Goal: Transaction & Acquisition: Purchase product/service

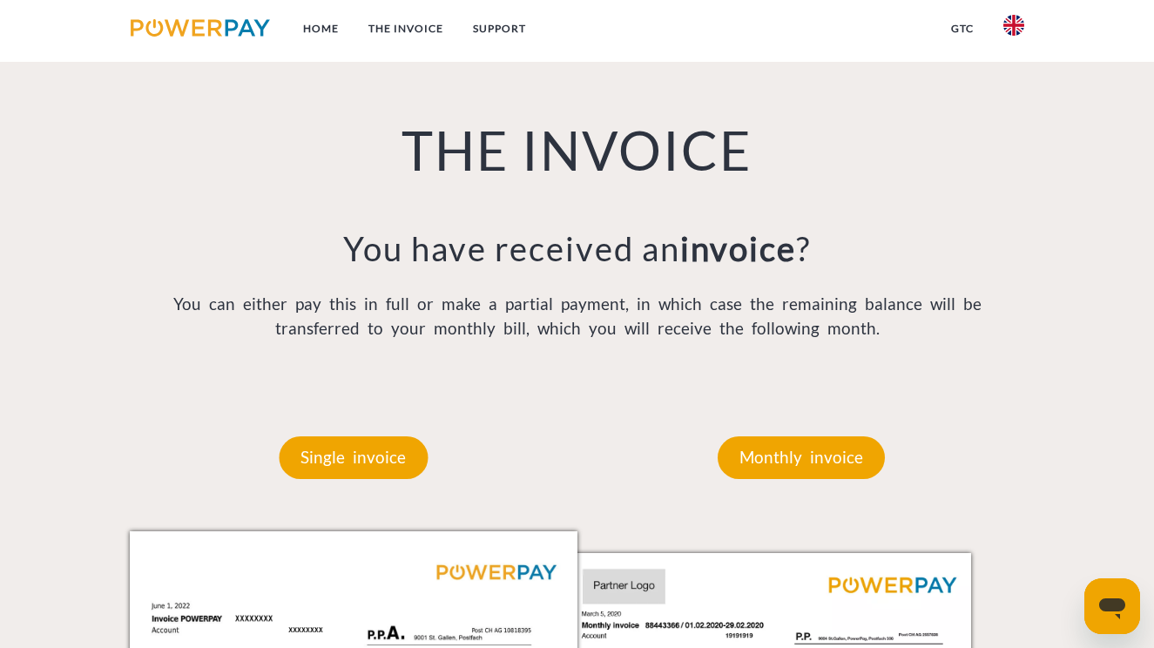
scroll to position [1192, 0]
click at [428, 326] on p "You can either pay this in full or make a partial payment, in which case the re…" at bounding box center [577, 316] width 895 height 50
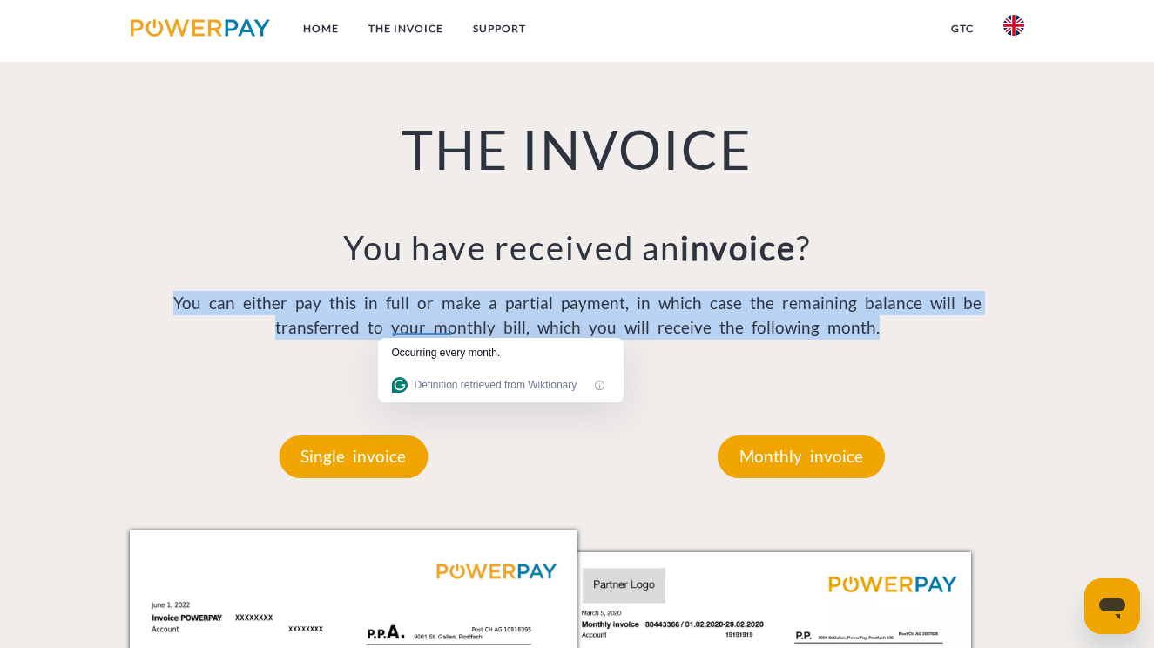
click at [428, 326] on p "You can either pay this in full or make a partial payment, in which case the re…" at bounding box center [577, 316] width 895 height 50
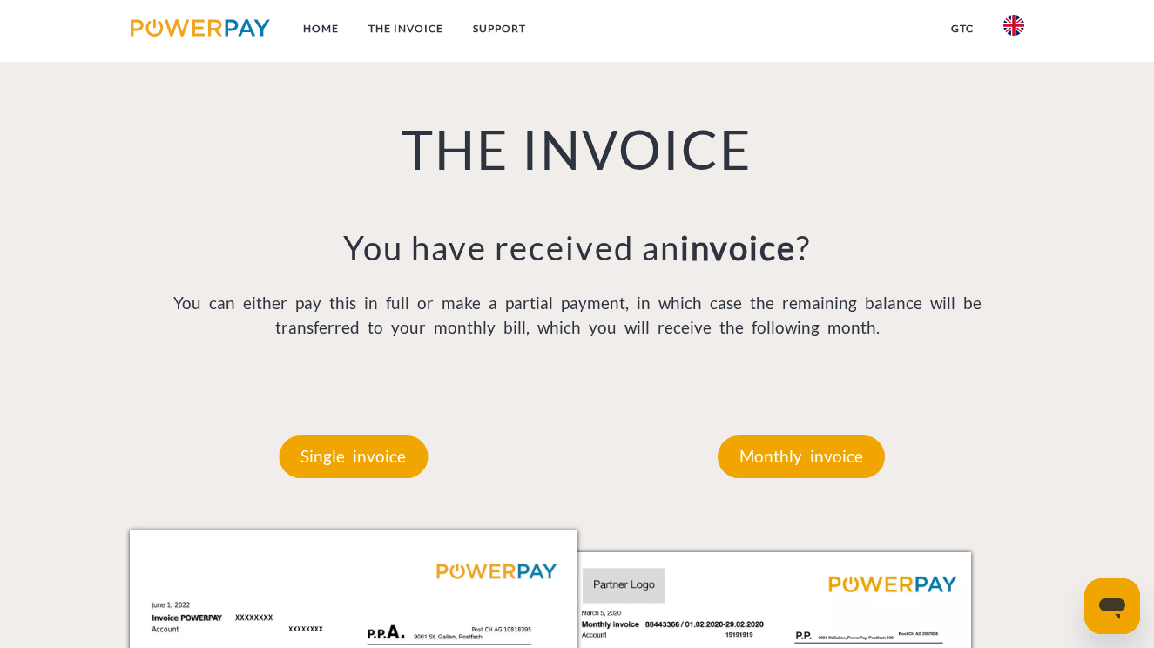
click at [428, 326] on p "You can either pay this in full or make a partial payment, in which case the re…" at bounding box center [577, 316] width 895 height 50
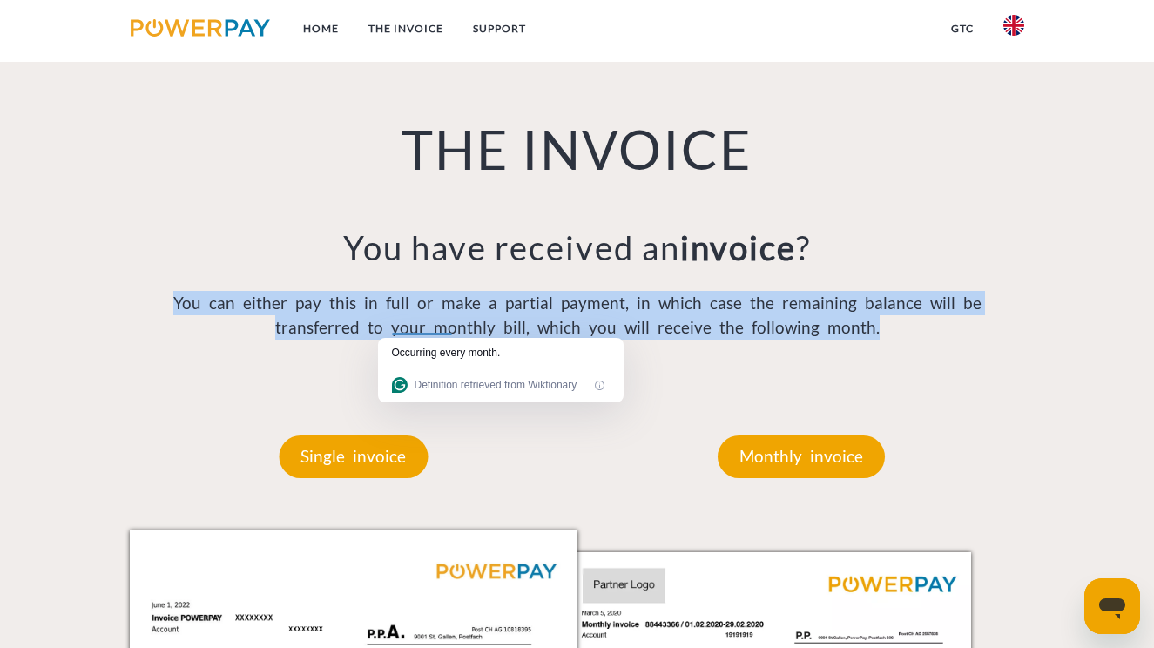
click at [428, 326] on p "You can either pay this in full or make a partial payment, in which case the re…" at bounding box center [577, 316] width 895 height 50
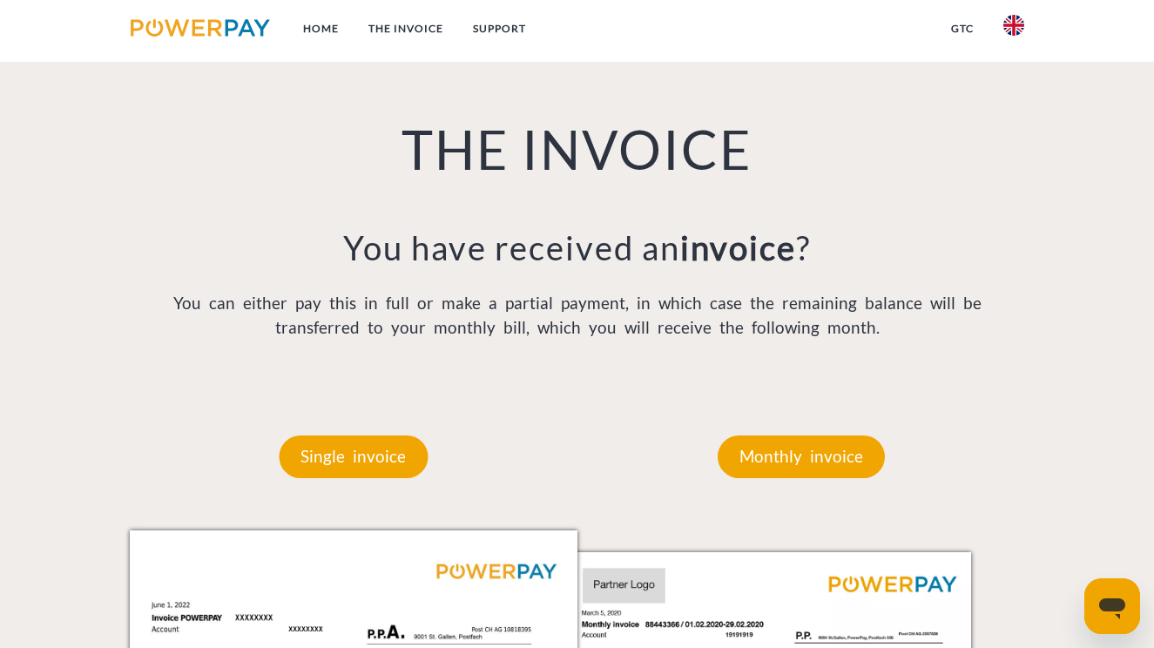
click at [428, 326] on p "You can either pay this in full or make a partial payment, in which case the re…" at bounding box center [577, 316] width 895 height 50
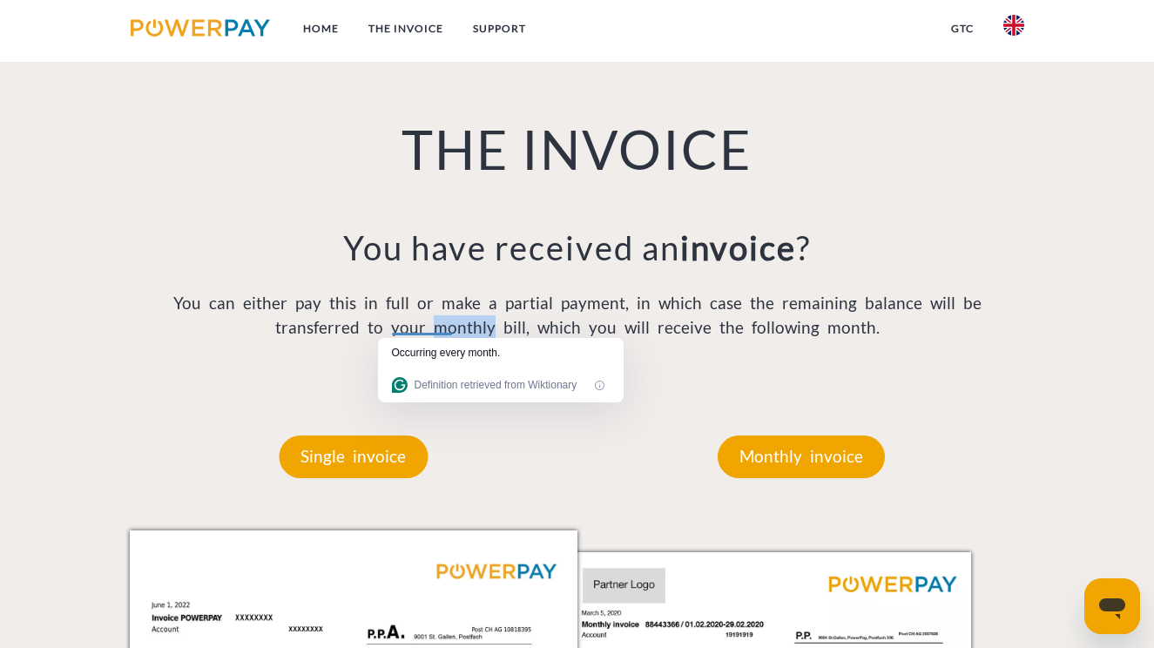
click at [428, 326] on p "You can either pay this in full or make a partial payment, in which case the re…" at bounding box center [577, 316] width 895 height 50
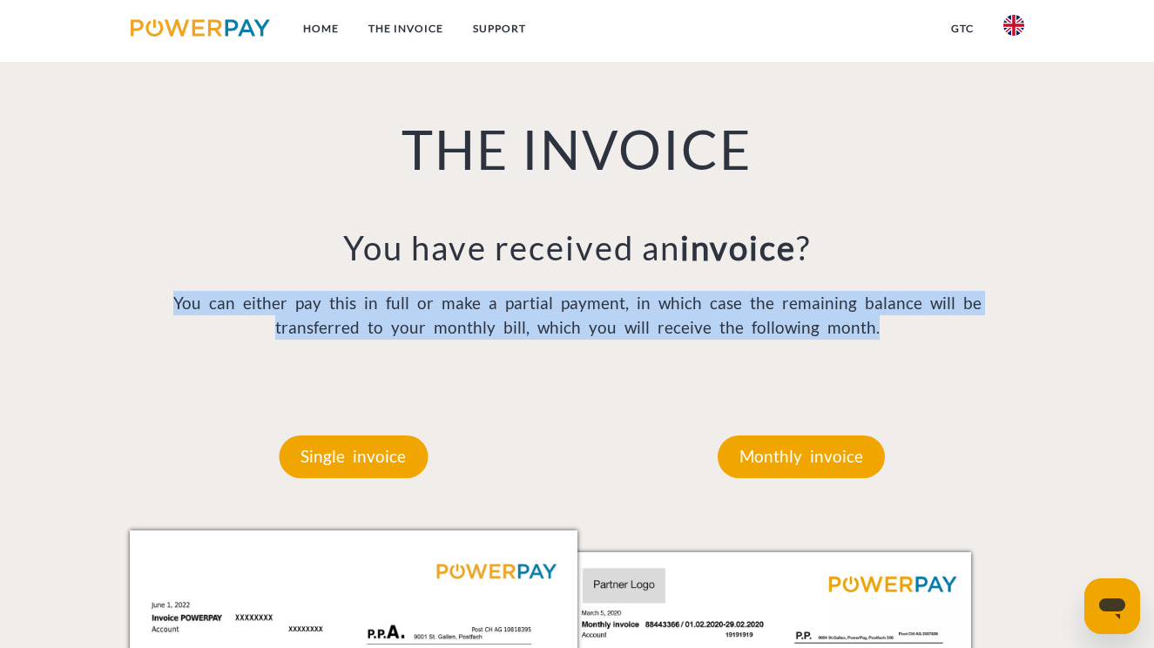
click at [428, 326] on p "You can either pay this in full or make a partial payment, in which case the re…" at bounding box center [577, 316] width 895 height 50
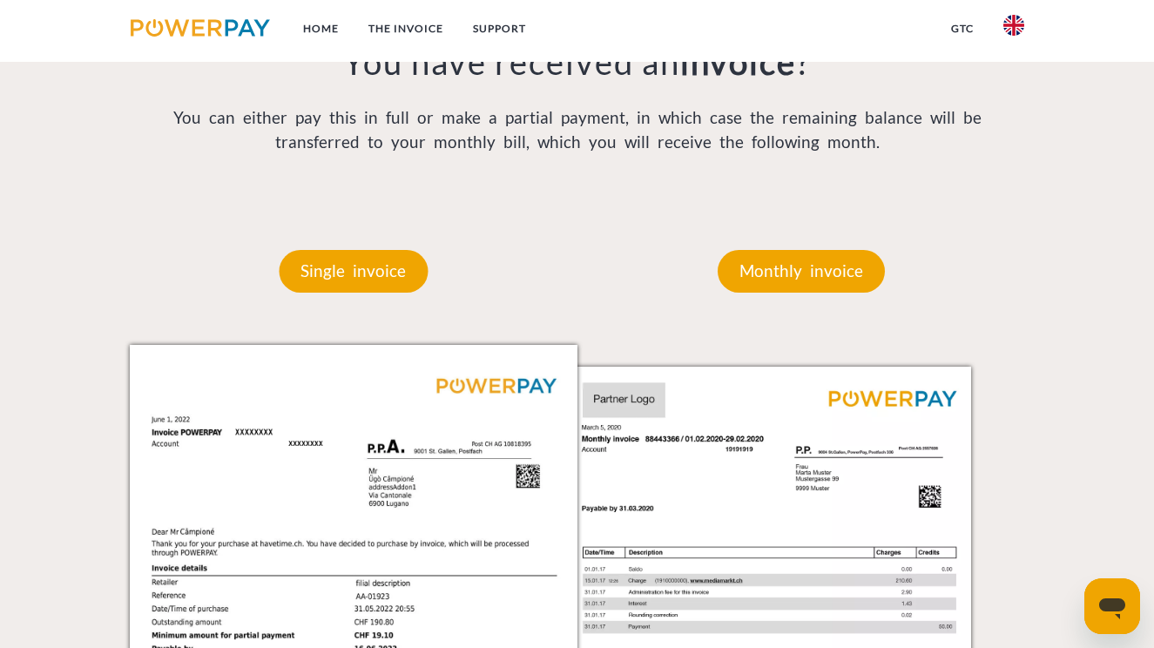
scroll to position [1409, 0]
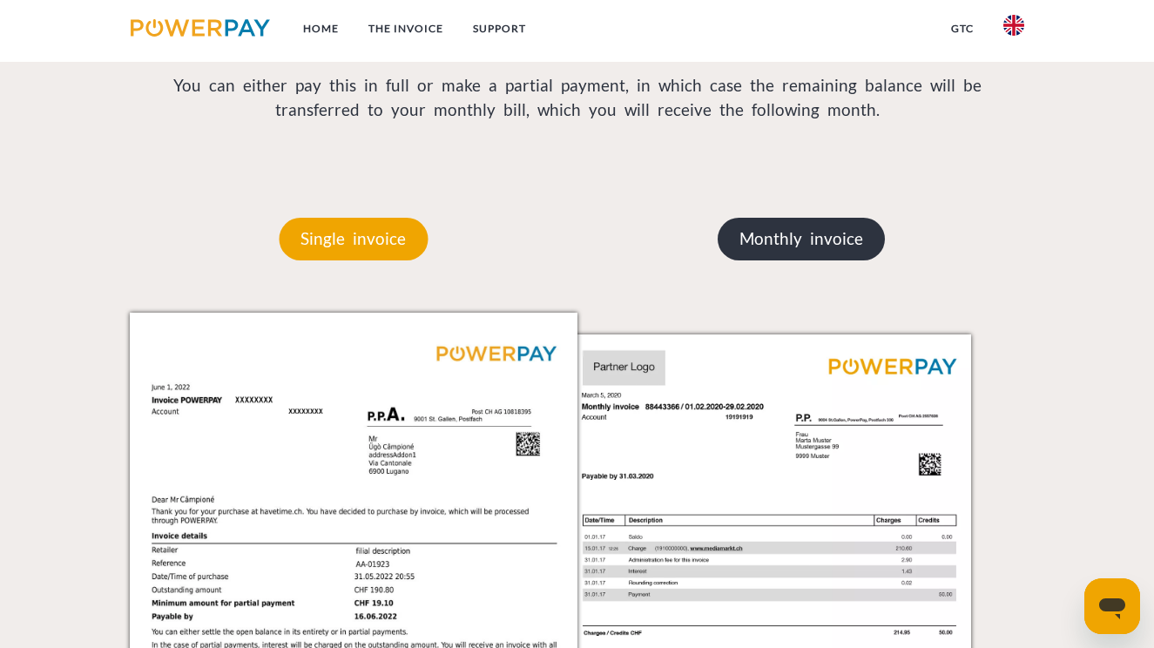
click at [767, 243] on p "Monthly invoice" at bounding box center [801, 239] width 167 height 42
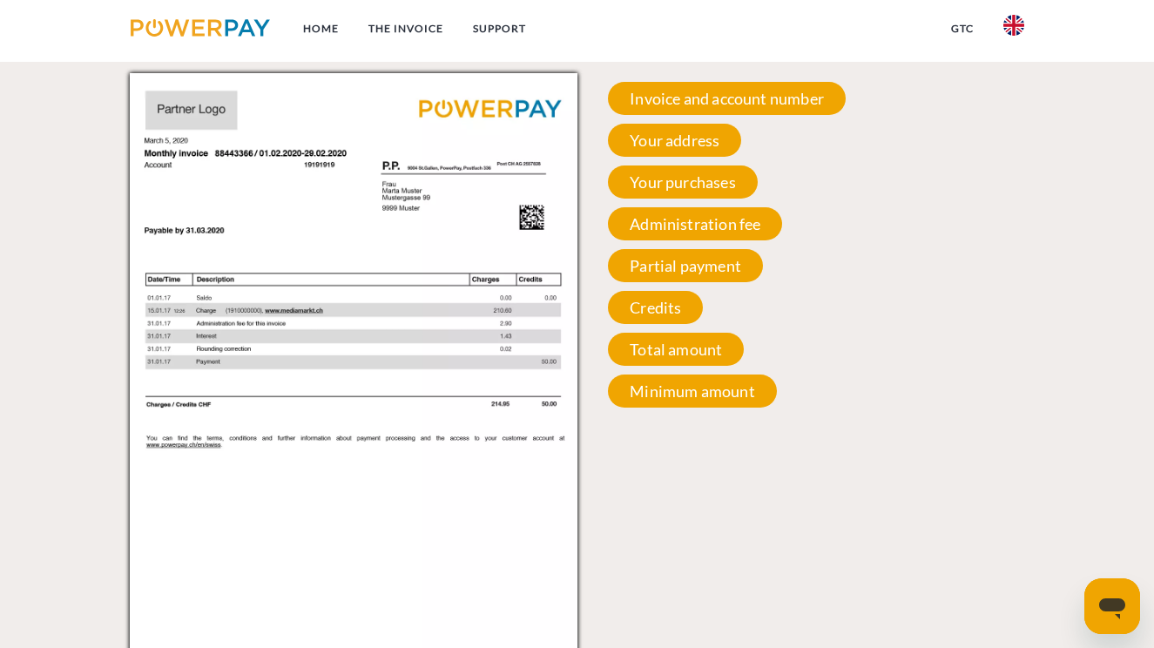
scroll to position [1638, 0]
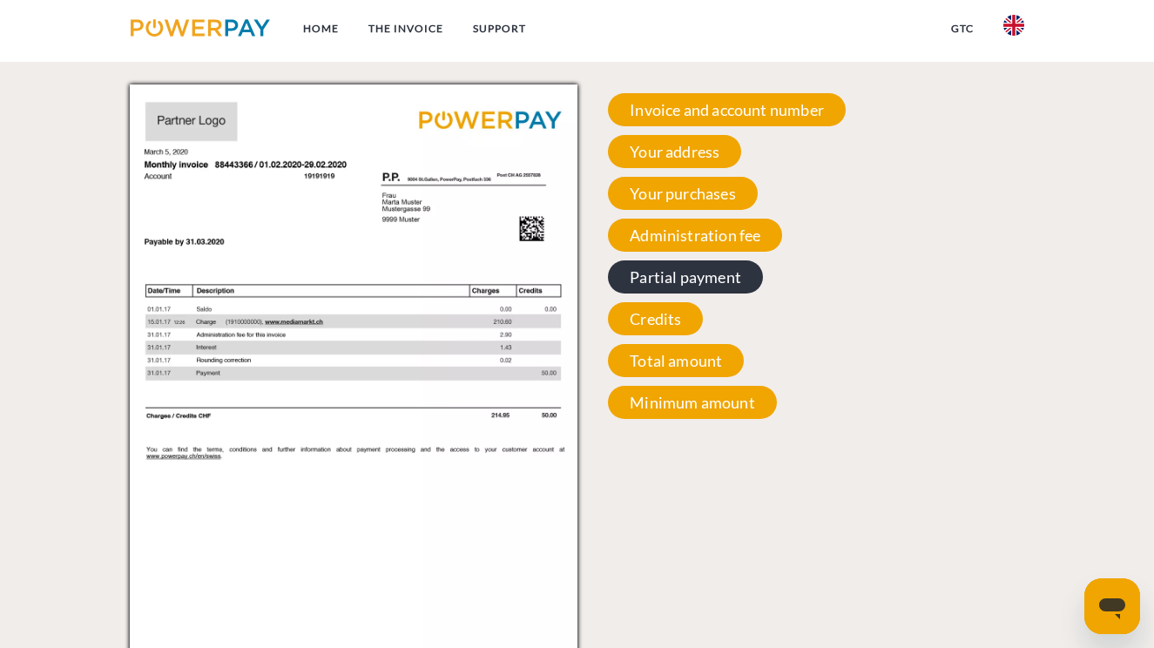
click at [692, 260] on span "Partial payment" at bounding box center [685, 276] width 155 height 33
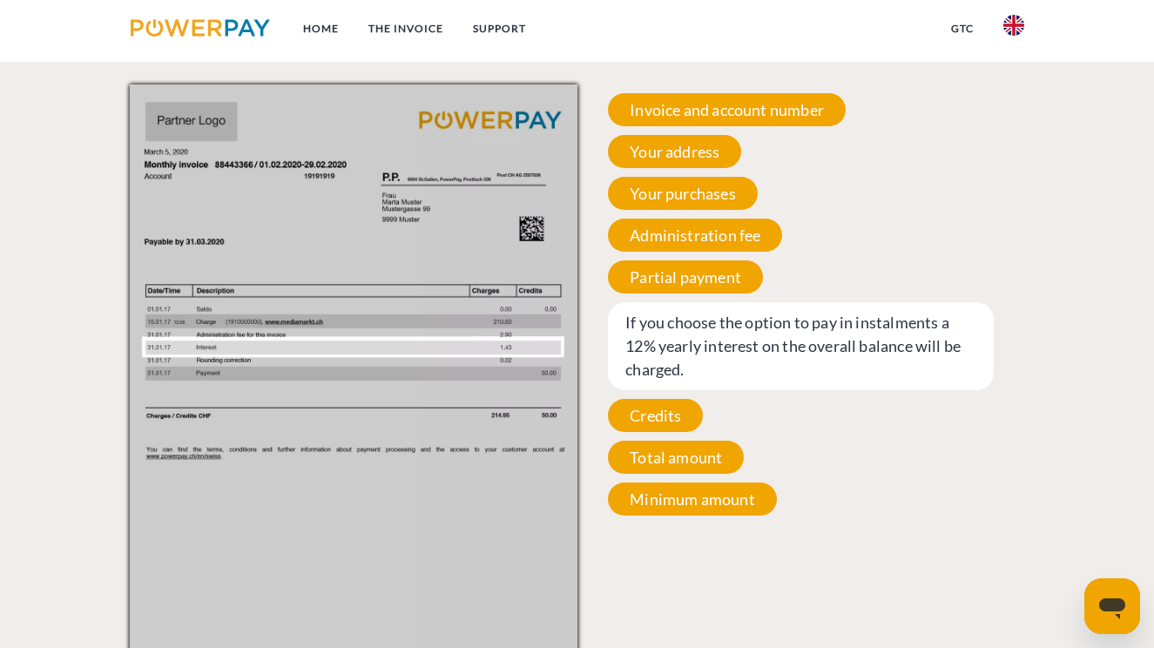
click at [672, 325] on span "If you choose the option to pay in instalments a 12% yearly interest on the ove…" at bounding box center [801, 346] width 386 height 88
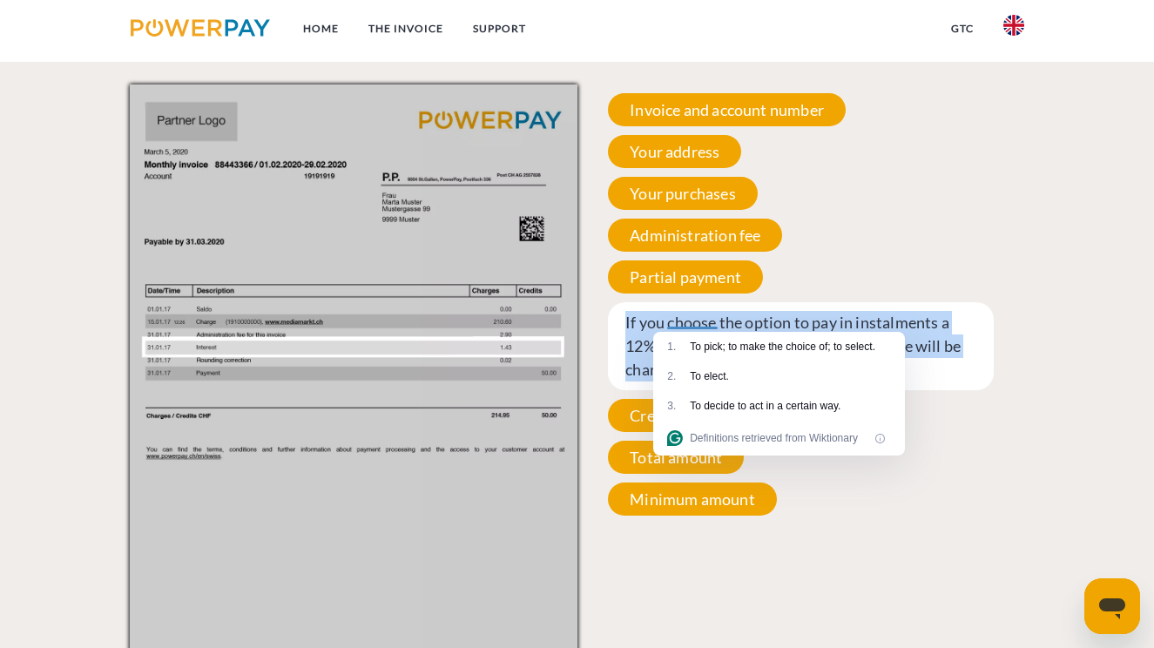
click at [672, 325] on span "If you choose the option to pay in instalments a 12% yearly interest on the ove…" at bounding box center [801, 346] width 386 height 88
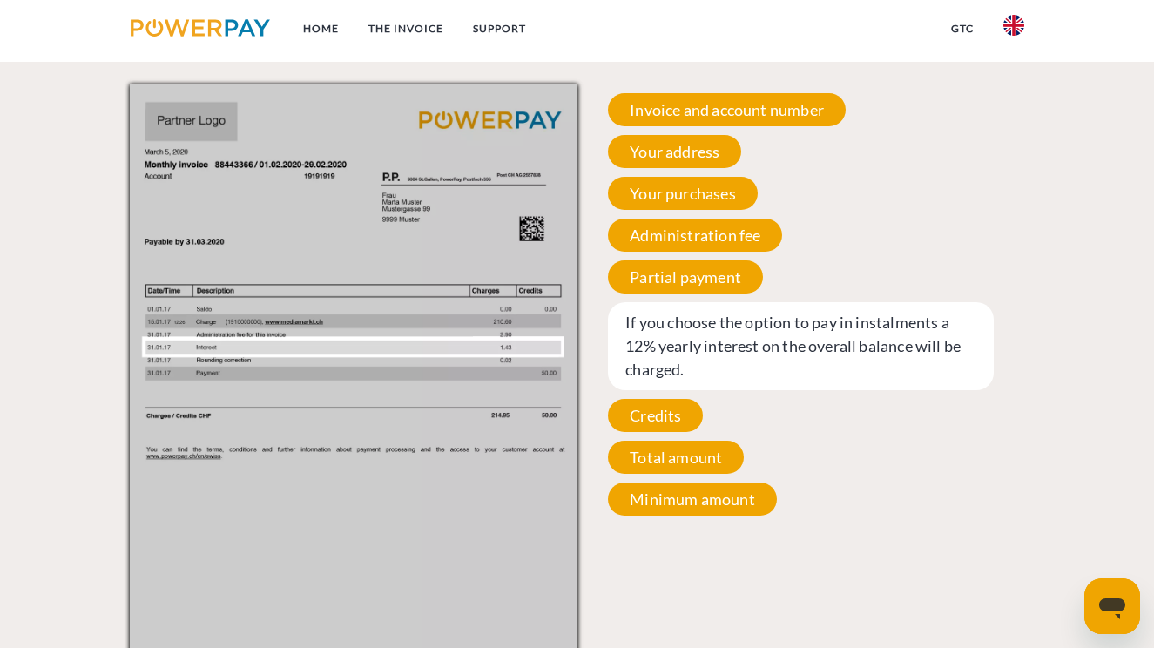
click at [787, 341] on span "If you choose the option to pay in instalments a 12% yearly interest on the ove…" at bounding box center [801, 346] width 386 height 88
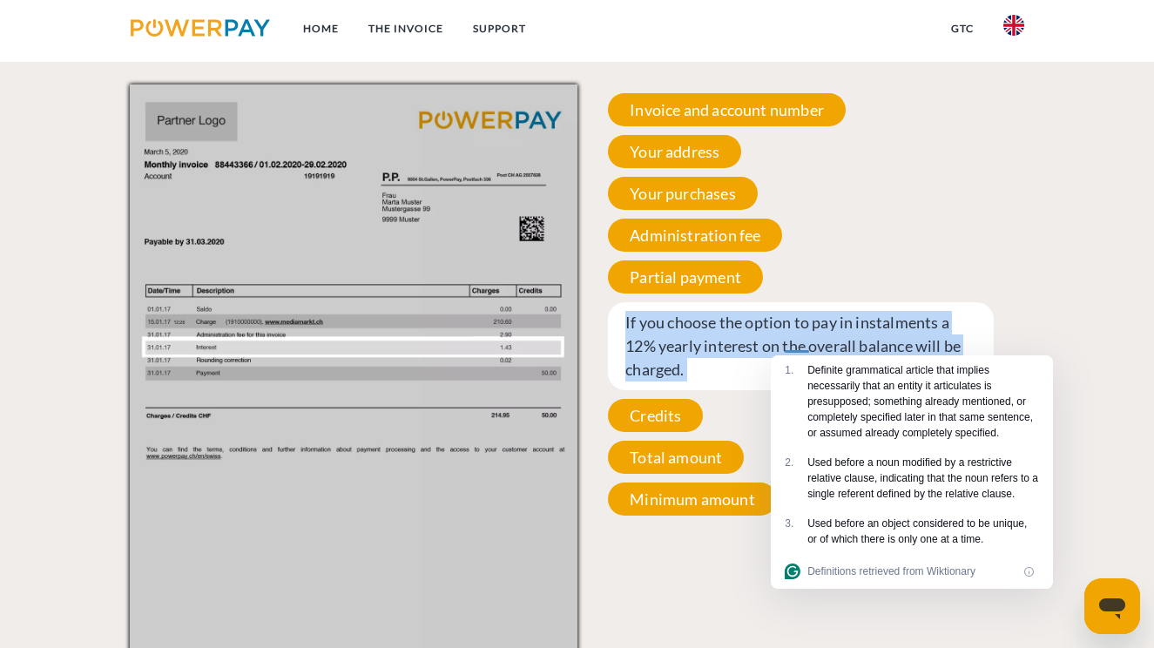
click at [787, 341] on span "If you choose the option to pay in instalments a 12% yearly interest on the ove…" at bounding box center [801, 346] width 386 height 88
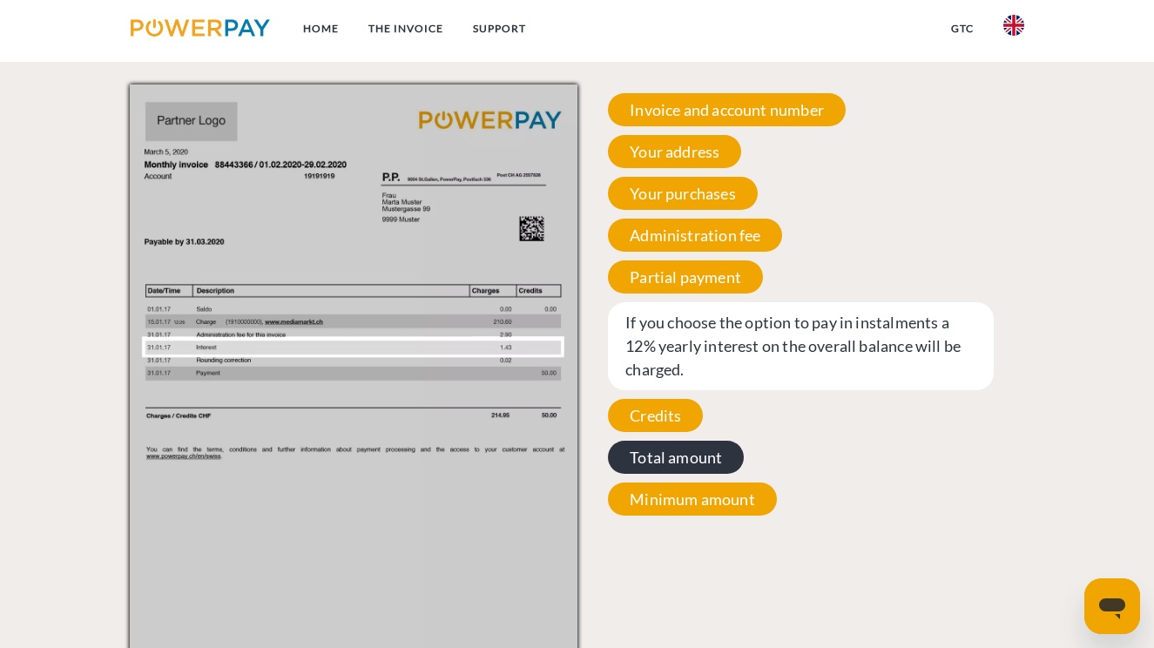
click at [674, 456] on span "Total amount" at bounding box center [676, 457] width 136 height 33
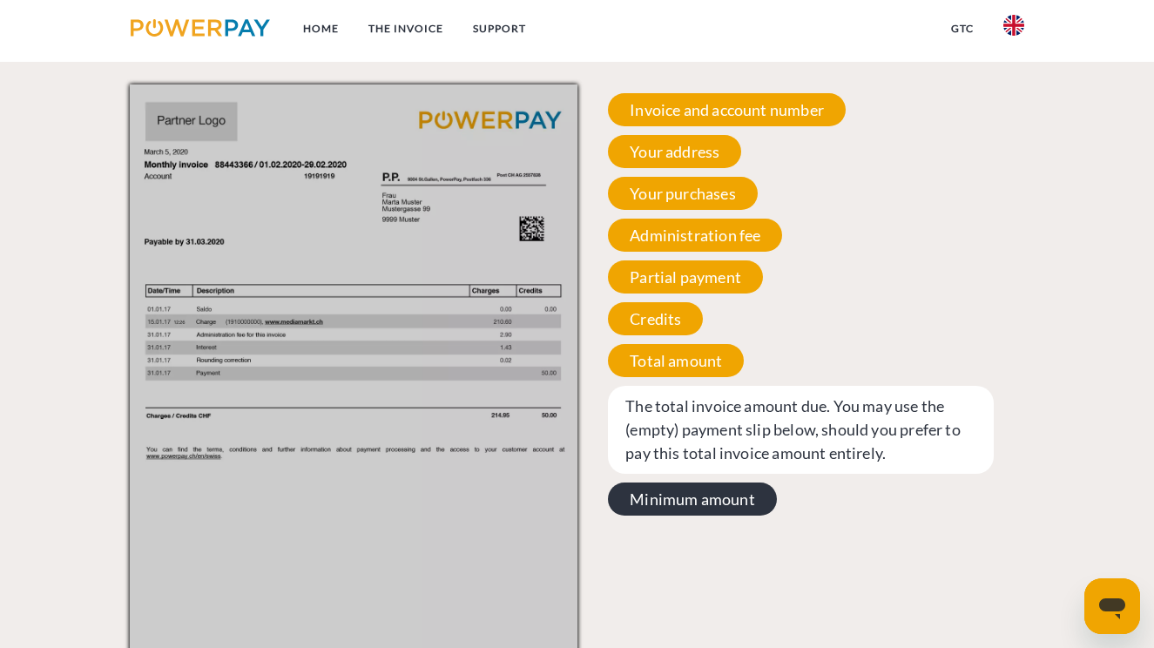
click at [681, 502] on span "Minimum amount" at bounding box center [692, 499] width 169 height 33
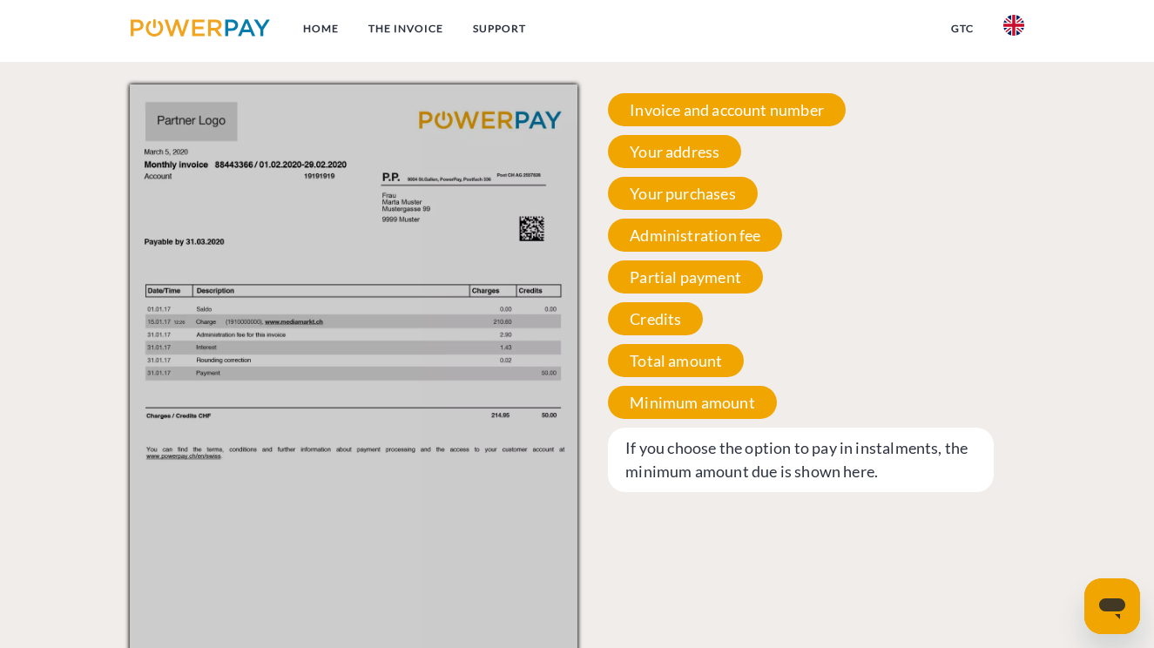
click at [675, 462] on span "If you choose the option to pay in instalments, the minimum amount due is shown…" at bounding box center [801, 460] width 386 height 64
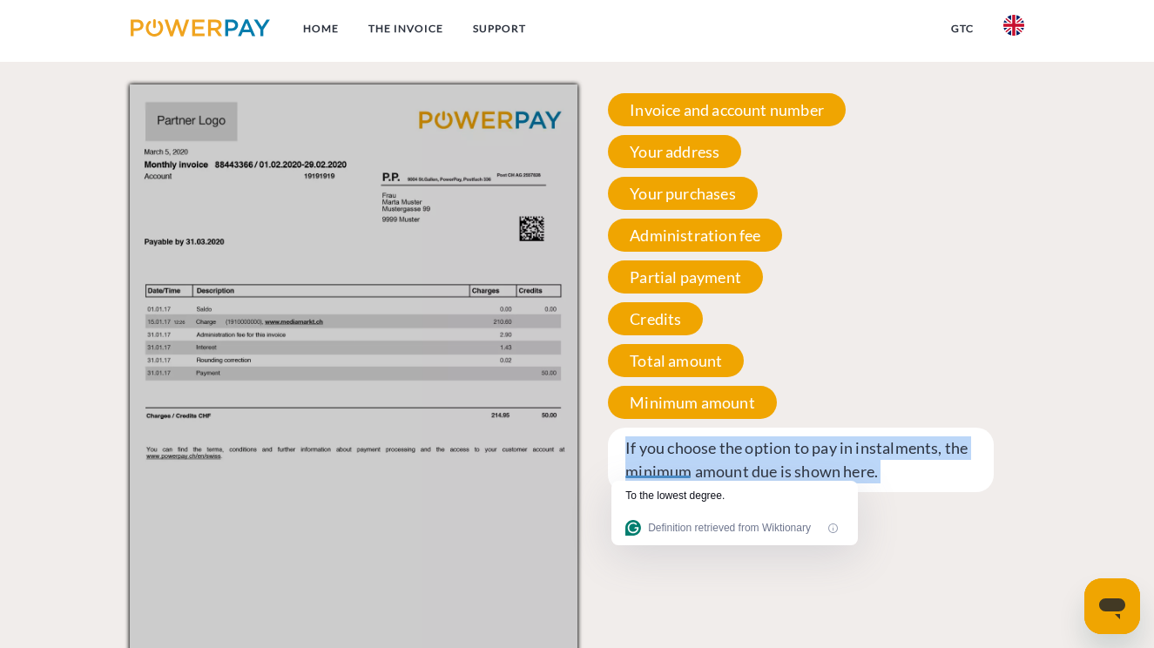
click at [675, 462] on span "If you choose the option to pay in instalments, the minimum amount due is shown…" at bounding box center [801, 460] width 386 height 64
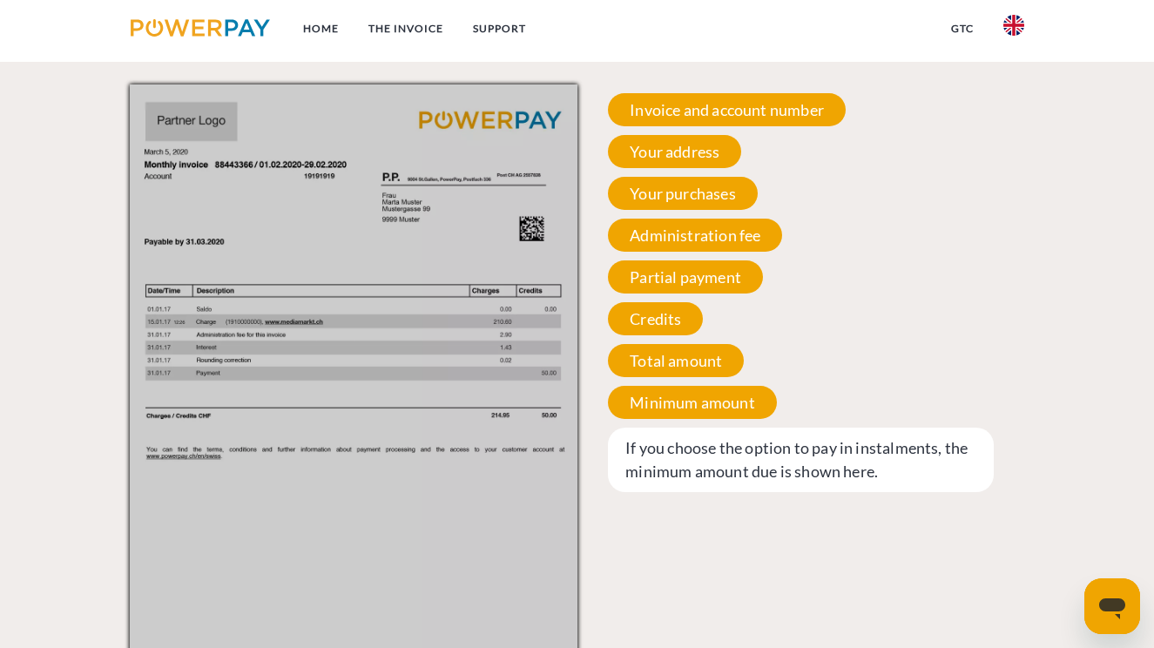
click at [675, 462] on span "If you choose the option to pay in instalments, the minimum amount due is shown…" at bounding box center [801, 460] width 386 height 64
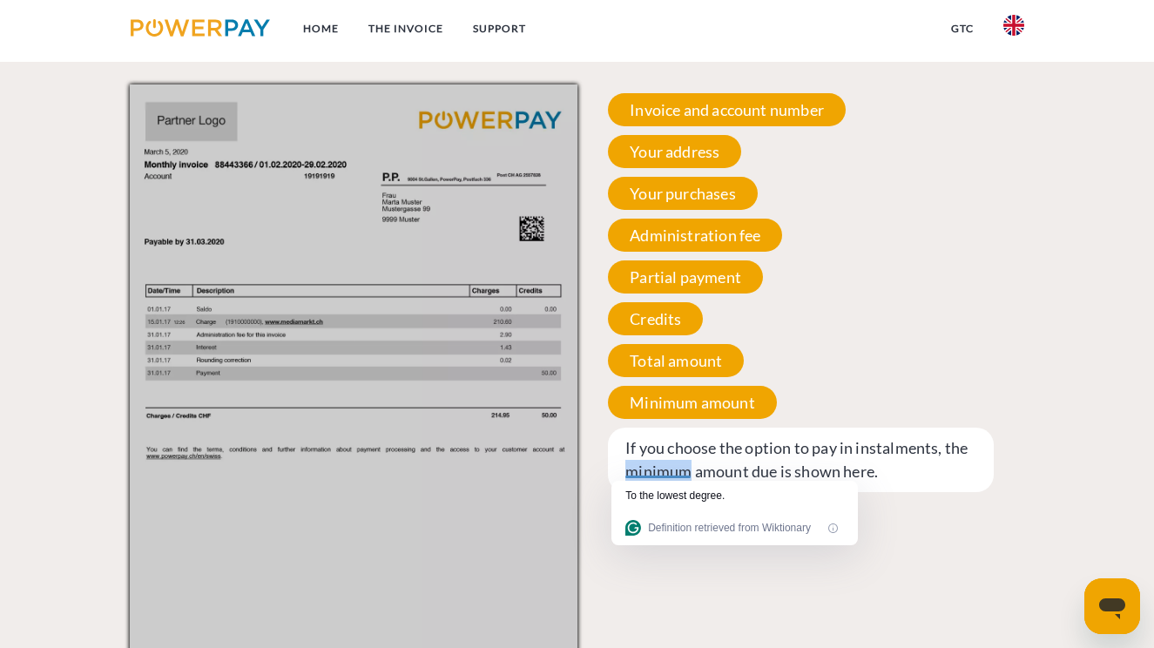
click at [675, 462] on span "If you choose the option to pay in instalments, the minimum amount due is shown…" at bounding box center [801, 460] width 386 height 64
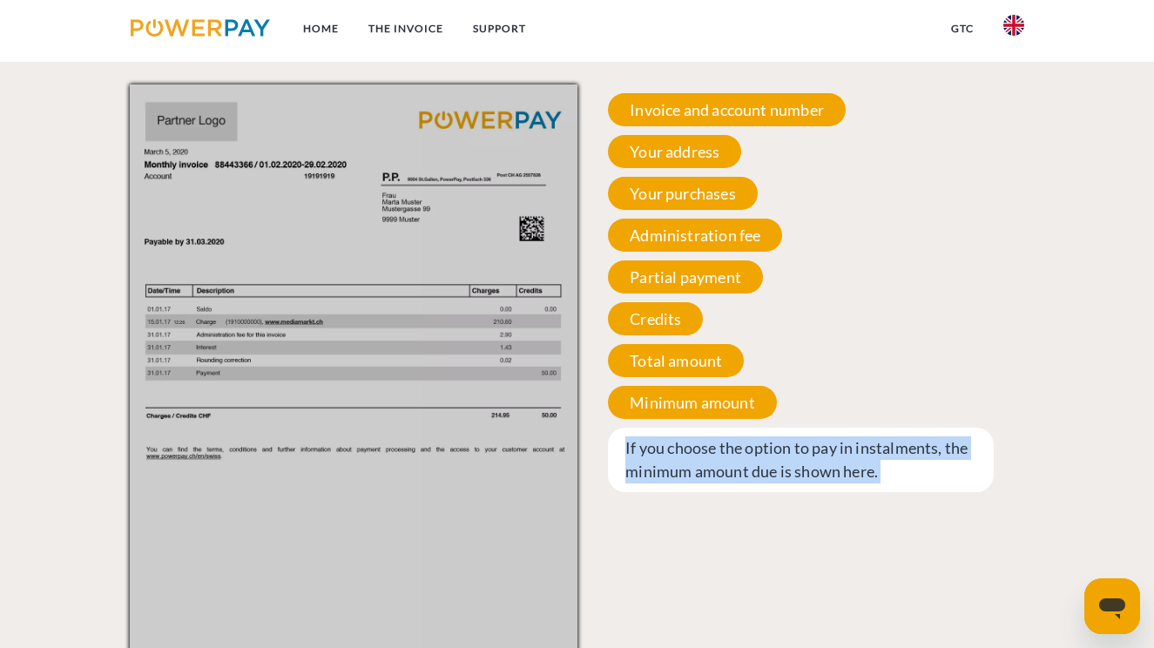
click at [675, 462] on span "If you choose the option to pay in instalments, the minimum amount due is shown…" at bounding box center [801, 460] width 386 height 64
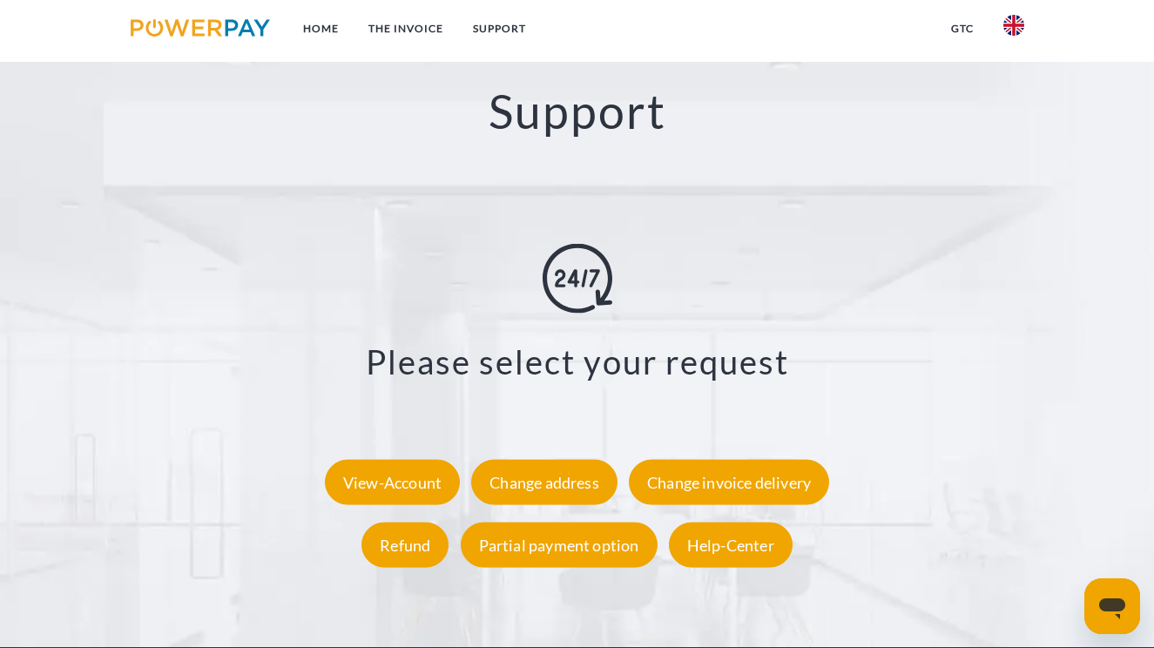
scroll to position [3076, 0]
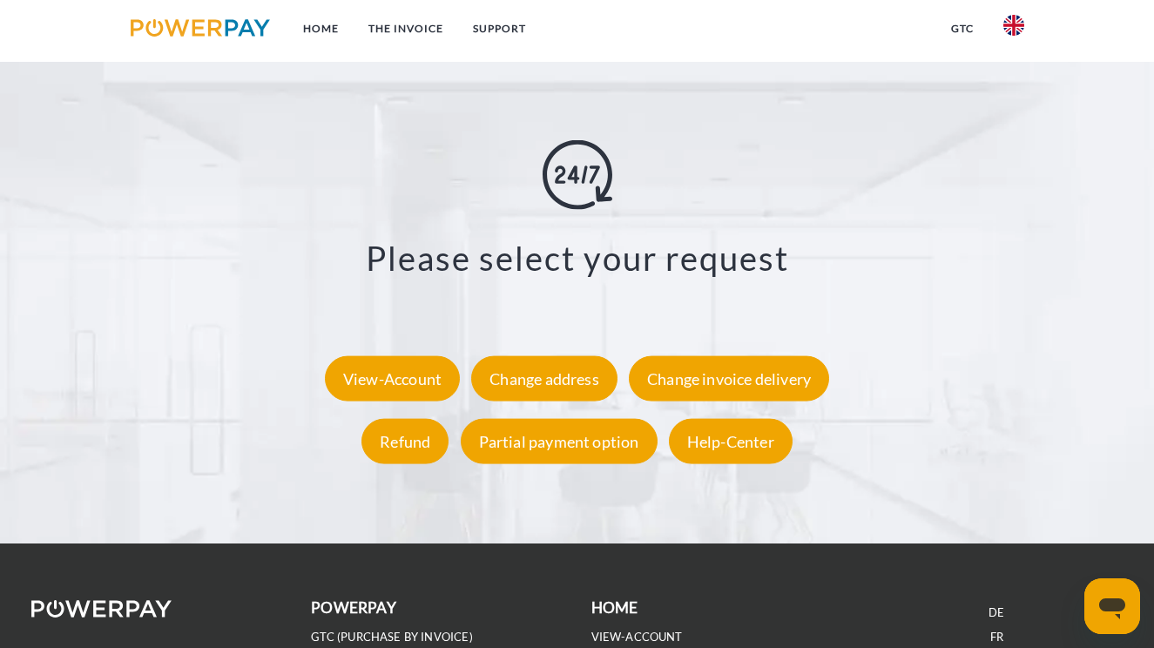
click at [534, 470] on div "X Change invoice delivery Form Refund Form Partial payment option Form Help-Cen…" at bounding box center [576, 306] width 1039 height 377
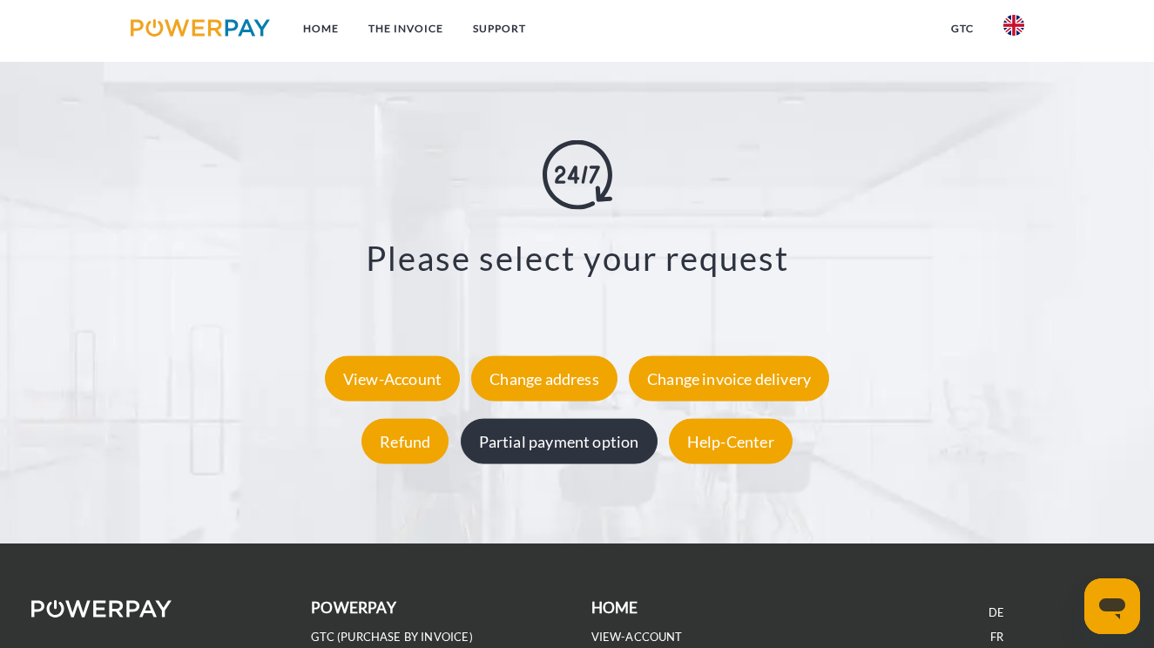
click at [535, 447] on div "Partial payment option" at bounding box center [559, 441] width 197 height 45
